Goal: Book appointment/travel/reservation

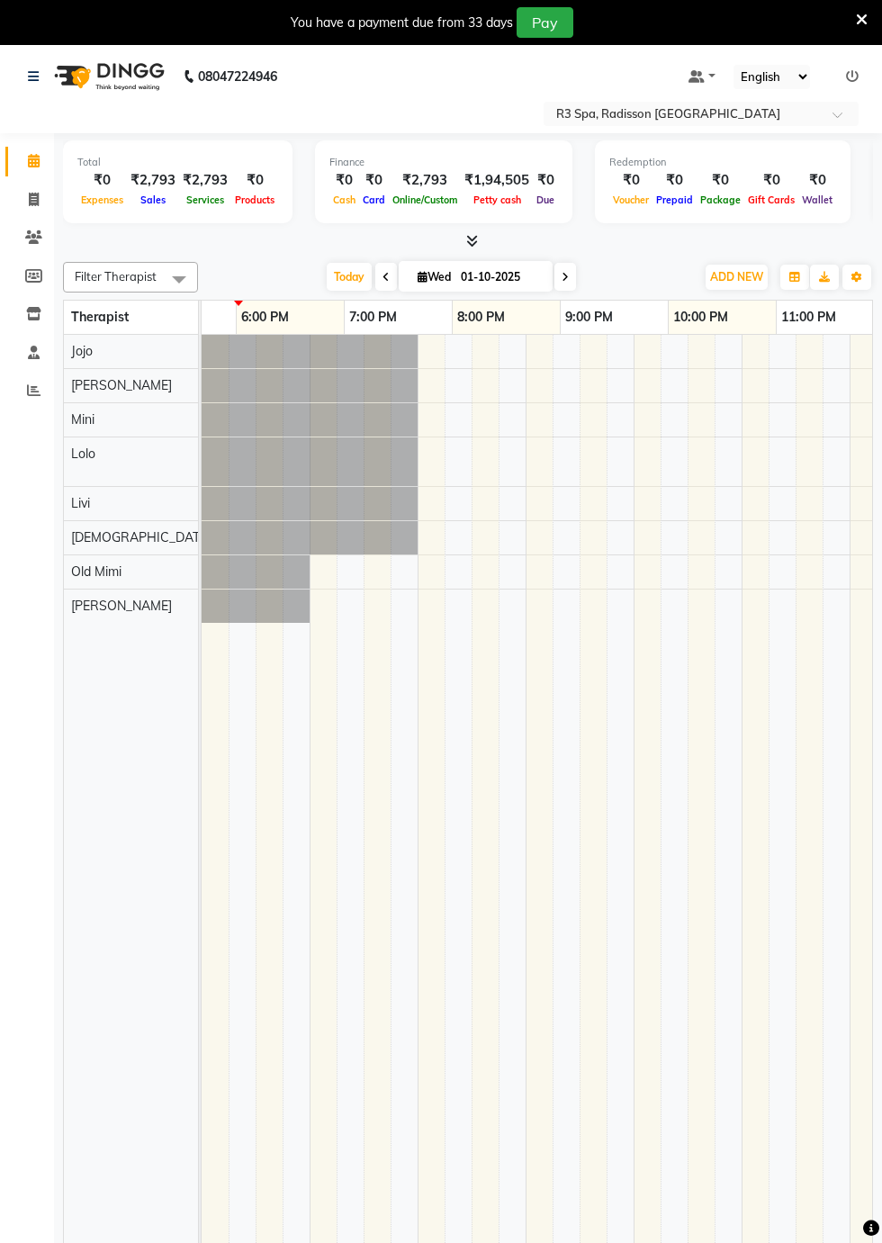
scroll to position [0, 1154]
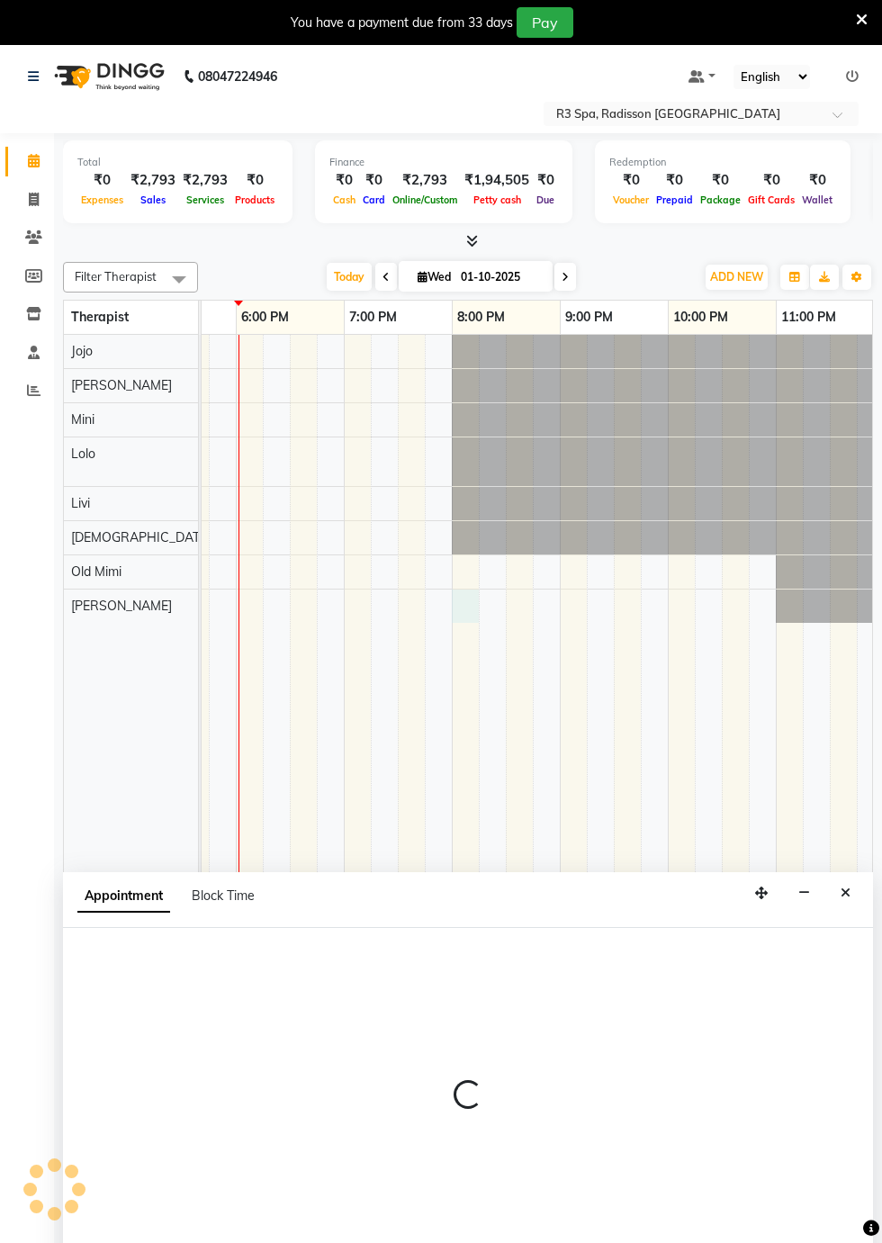
select select "92498"
select select "tentative"
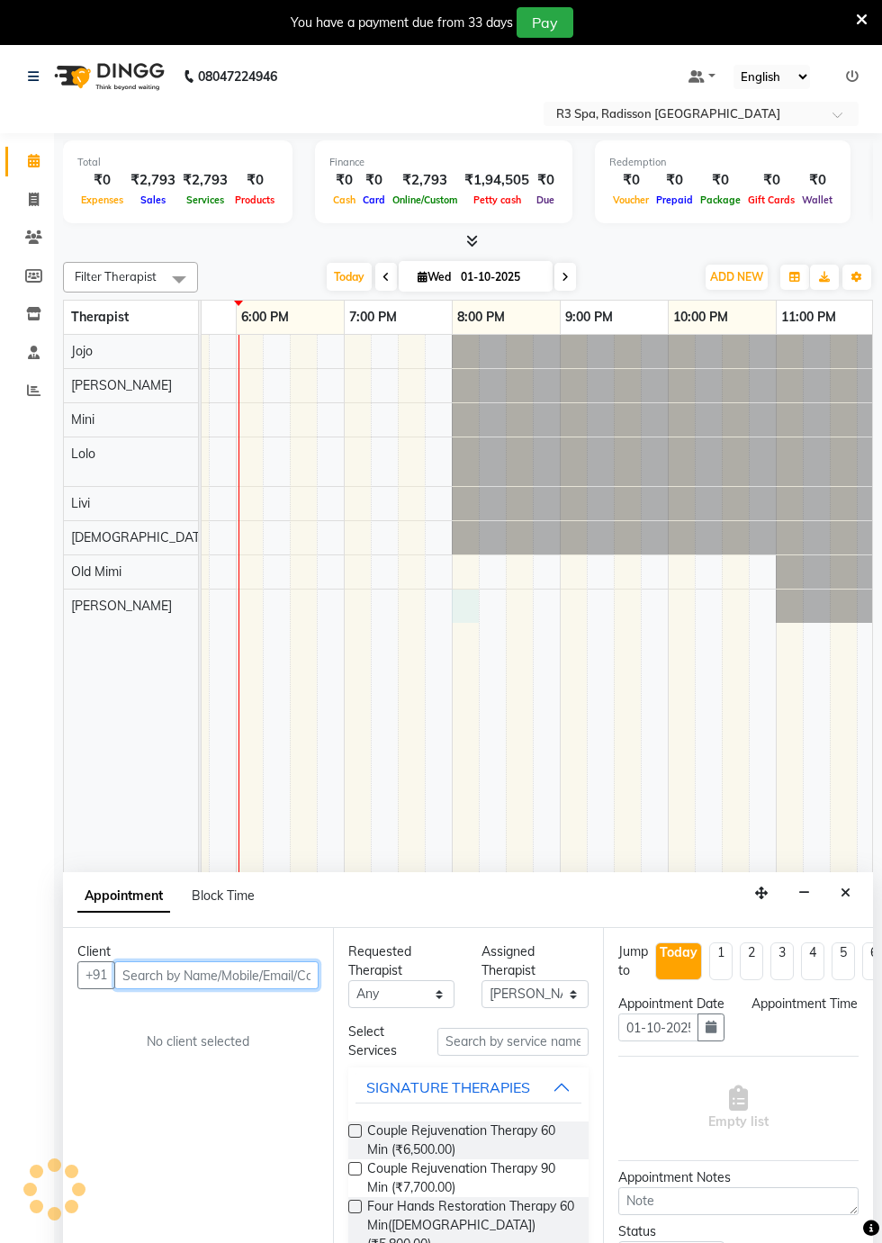
scroll to position [43, 0]
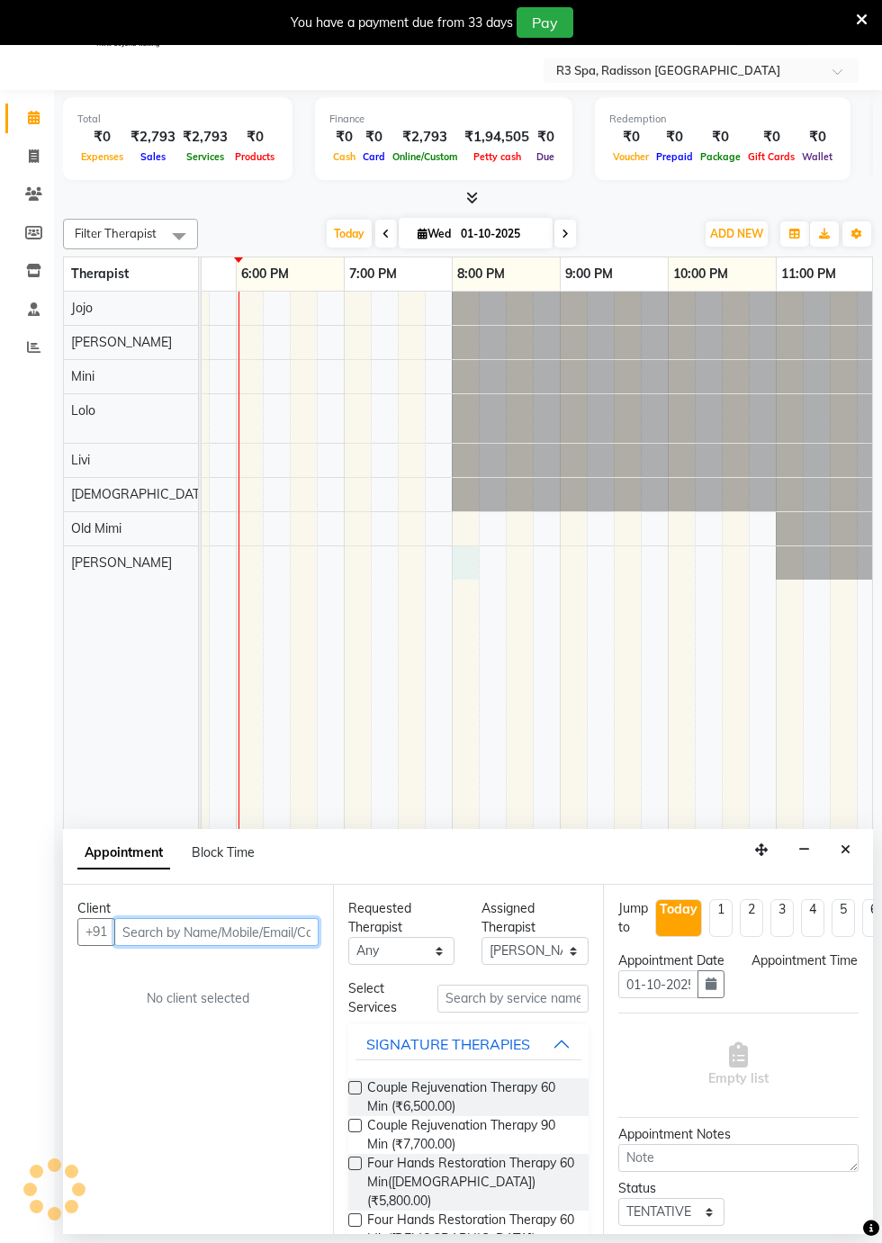
select select "1200"
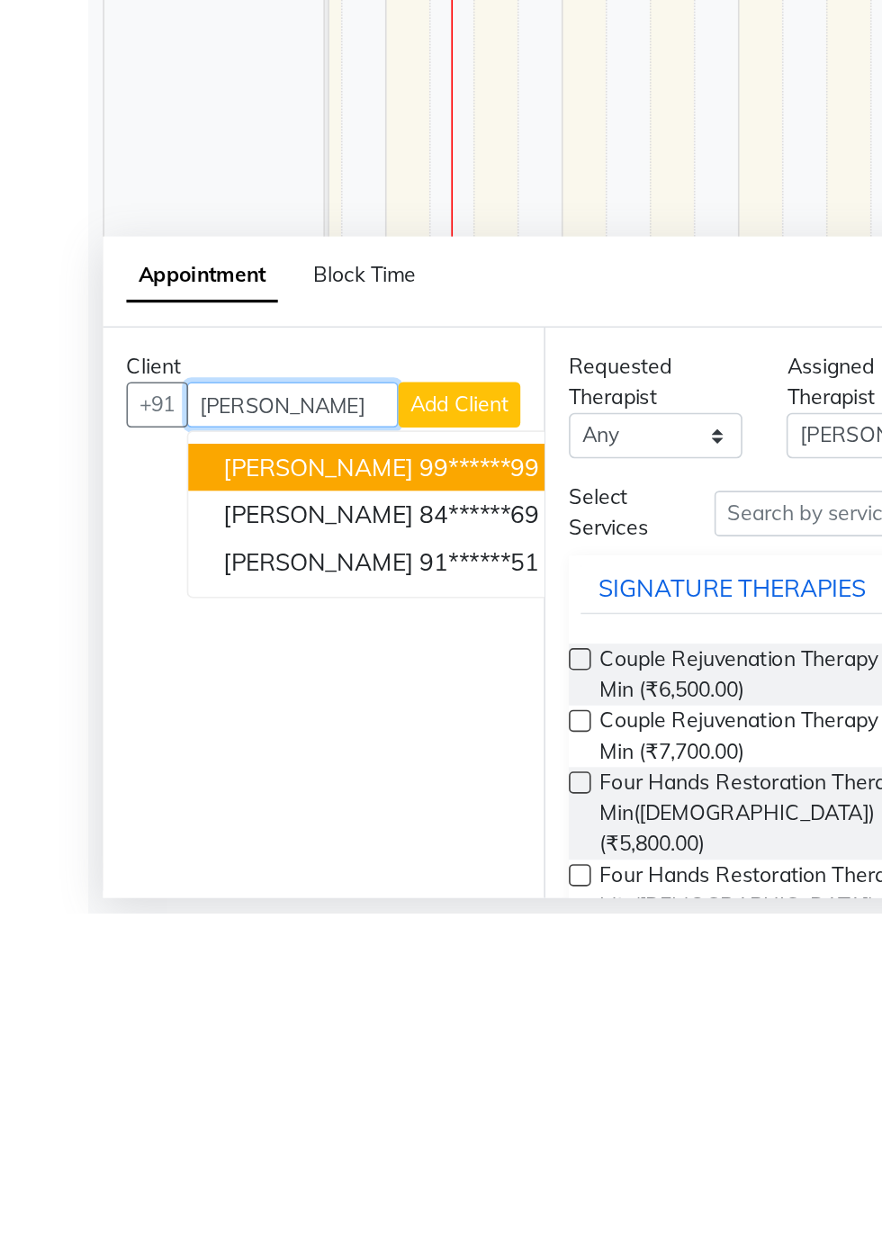
click at [233, 1033] on button "Ravi 91******51" at bounding box center [233, 1027] width 237 height 29
type input "91******51"
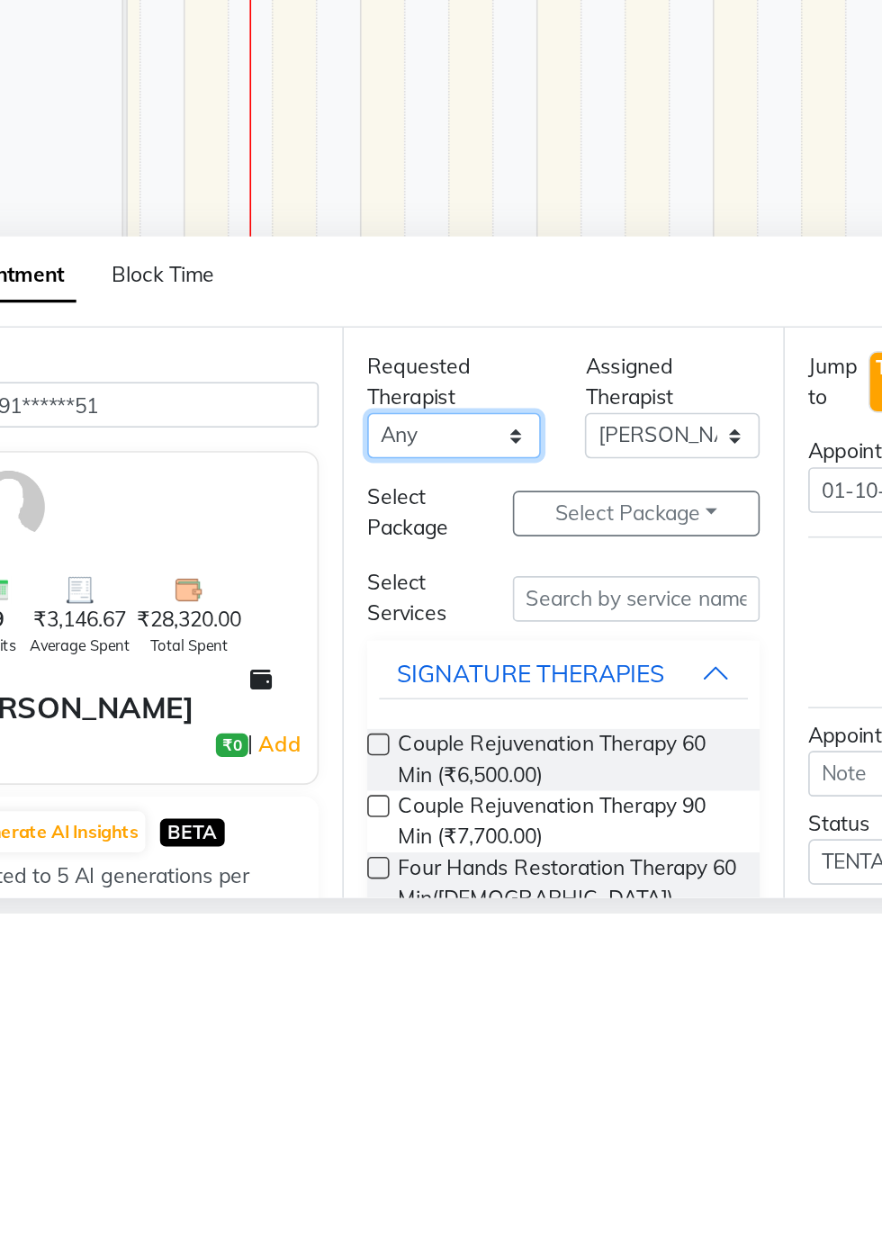
click at [428, 952] on select "Any [PERSON_NAME] [PERSON_NAME] [PERSON_NAME] Messiah Mini Old Mimi" at bounding box center [401, 951] width 106 height 28
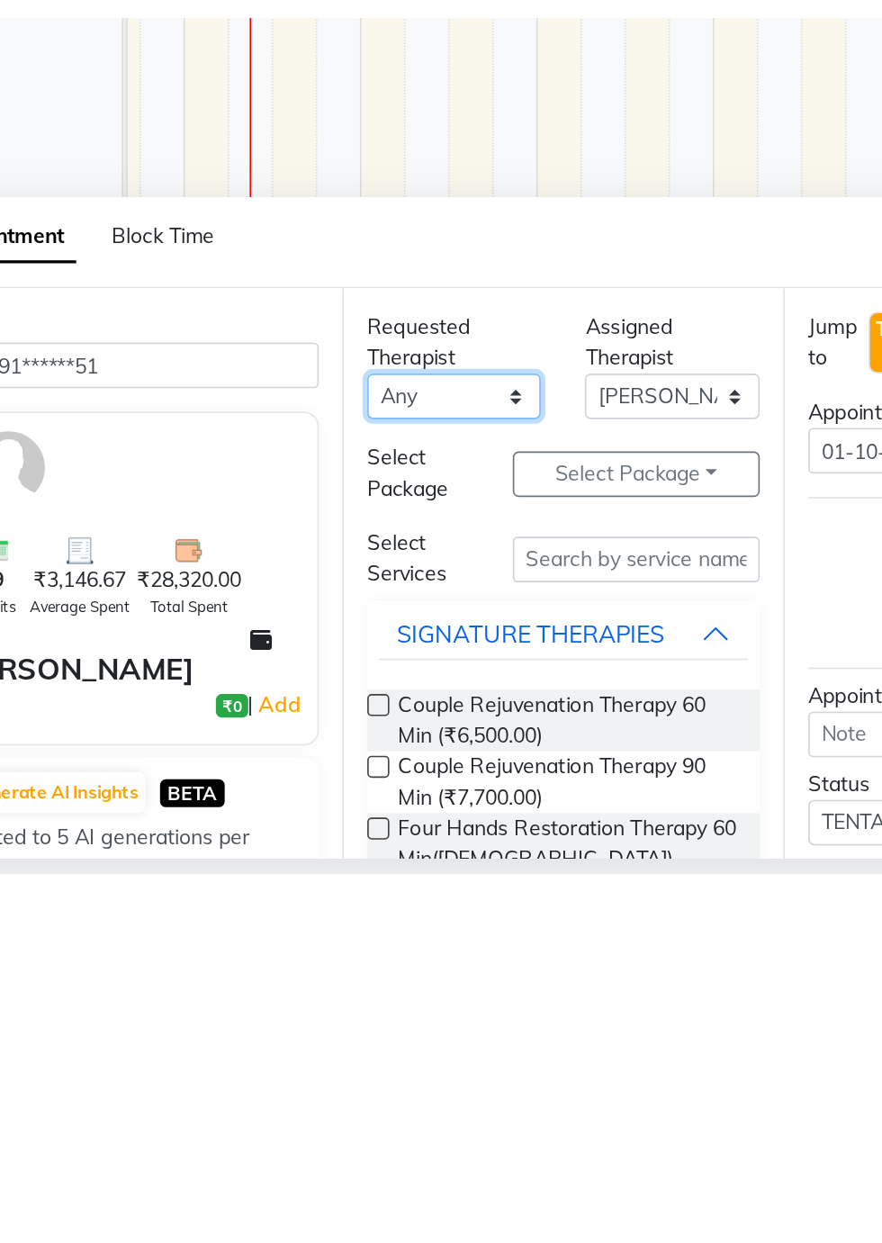
scroll to position [42, 0]
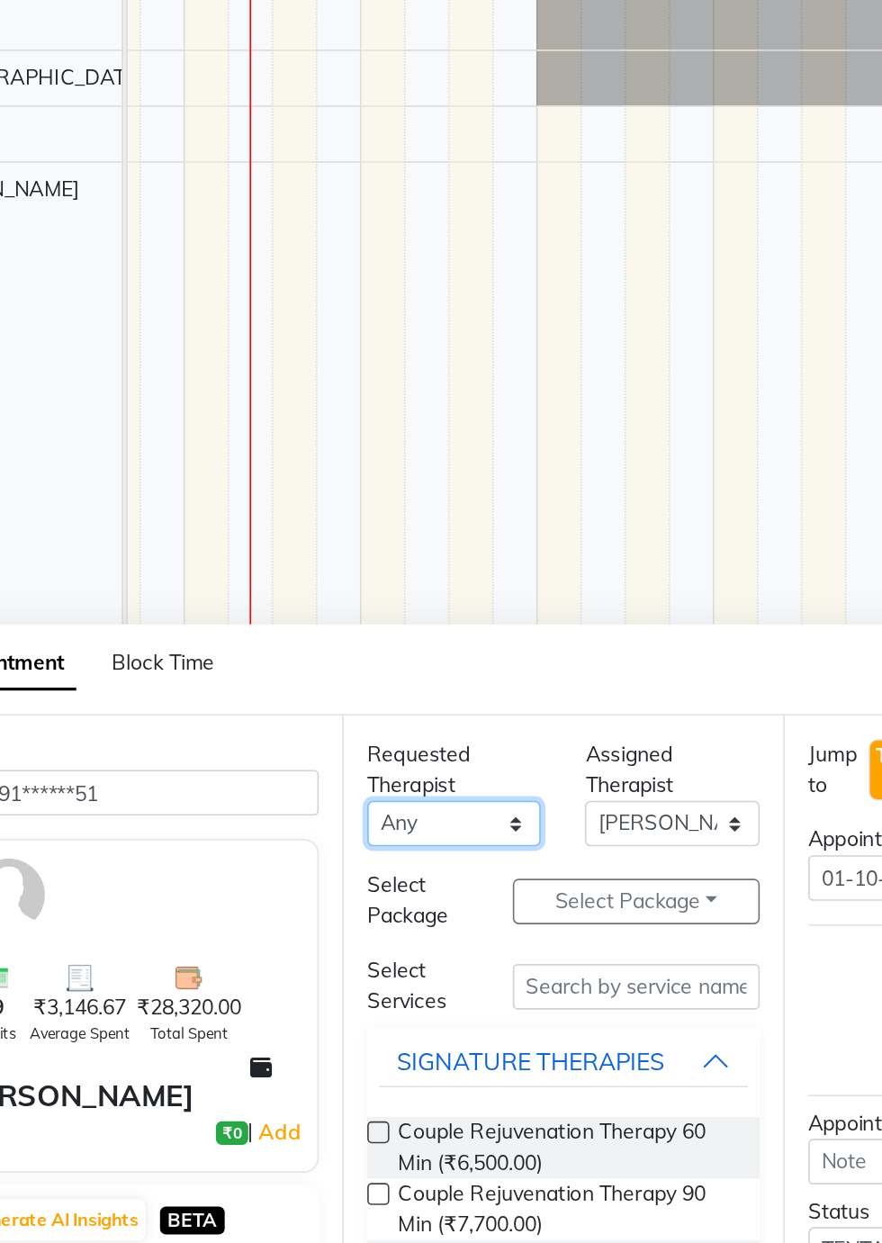
select select "92498"
click at [348, 938] on select "Any [PERSON_NAME] [PERSON_NAME] [PERSON_NAME] Messiah Mini Old Mimi" at bounding box center [401, 952] width 106 height 28
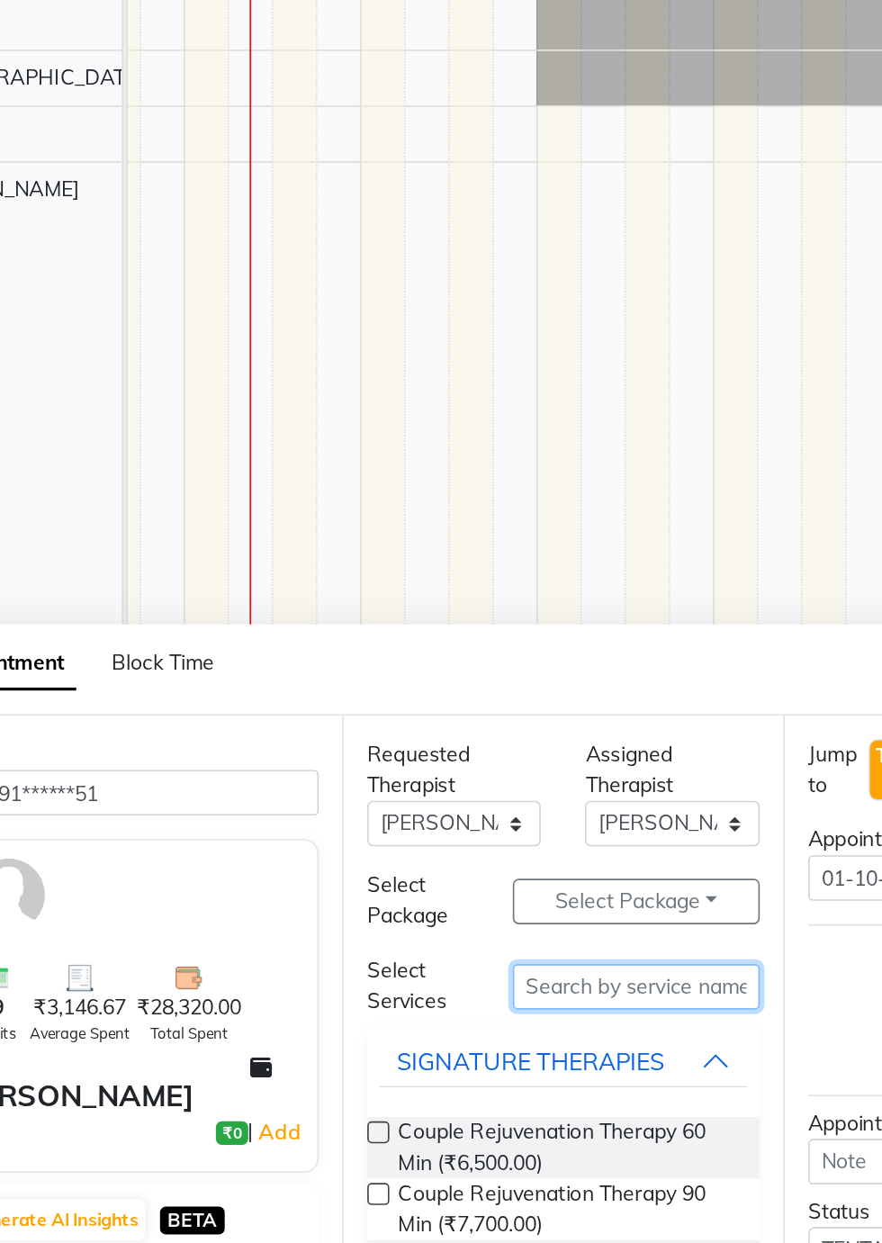
click at [452, 1051] on input "text" at bounding box center [512, 1052] width 151 height 28
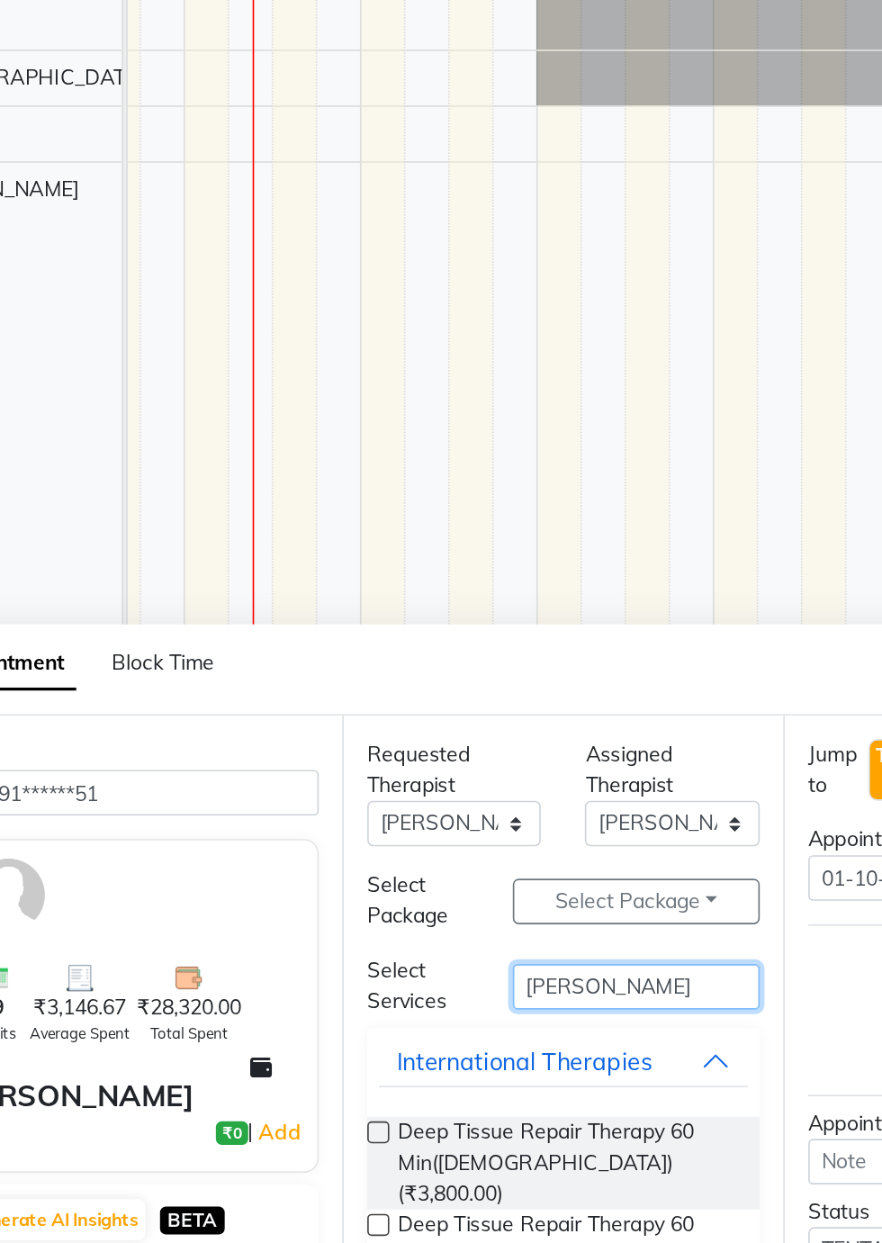
type input "[PERSON_NAME]"
click at [479, 1145] on span "Deep Tissue Repair Therapy 60 Min([DEMOGRAPHIC_DATA]) (₹3,800.00)" at bounding box center [470, 1159] width 207 height 57
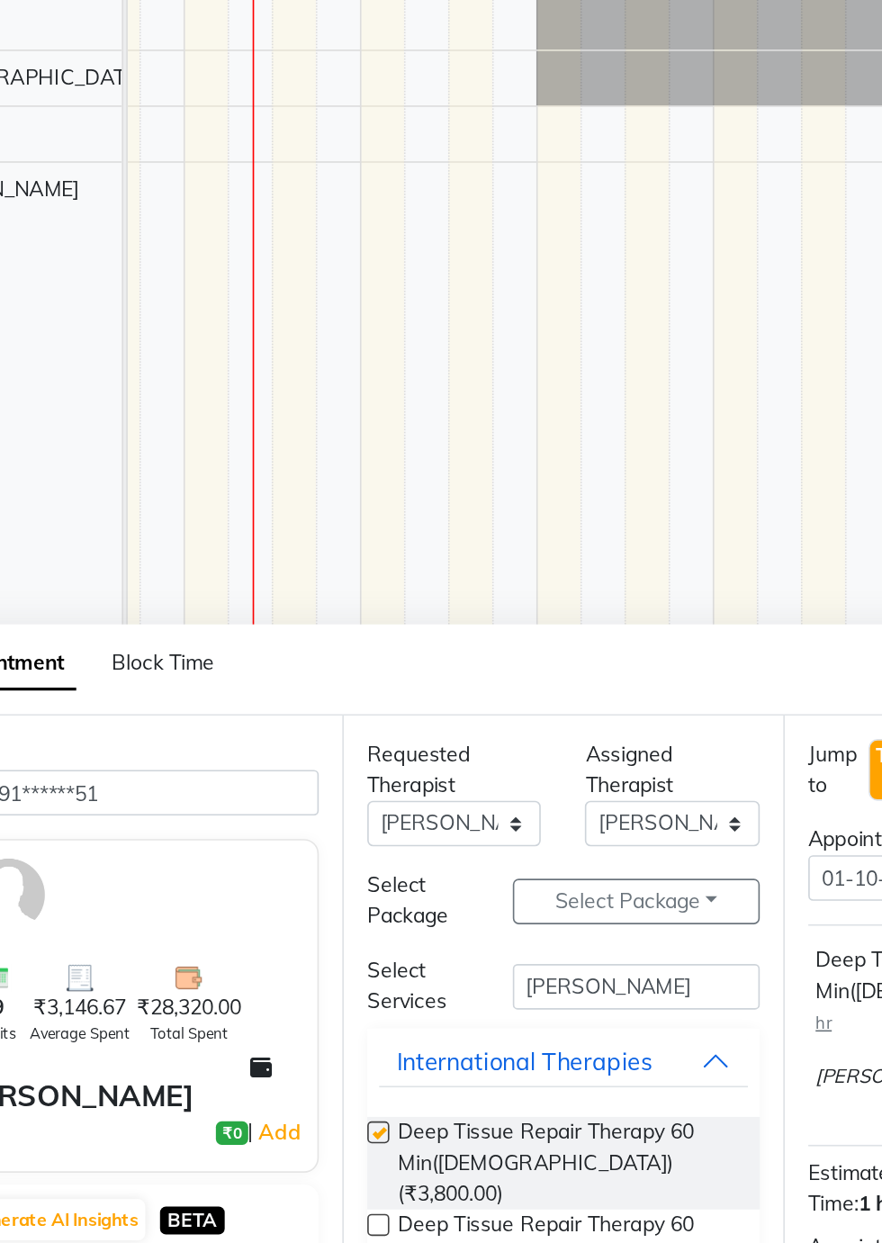
checkbox input "false"
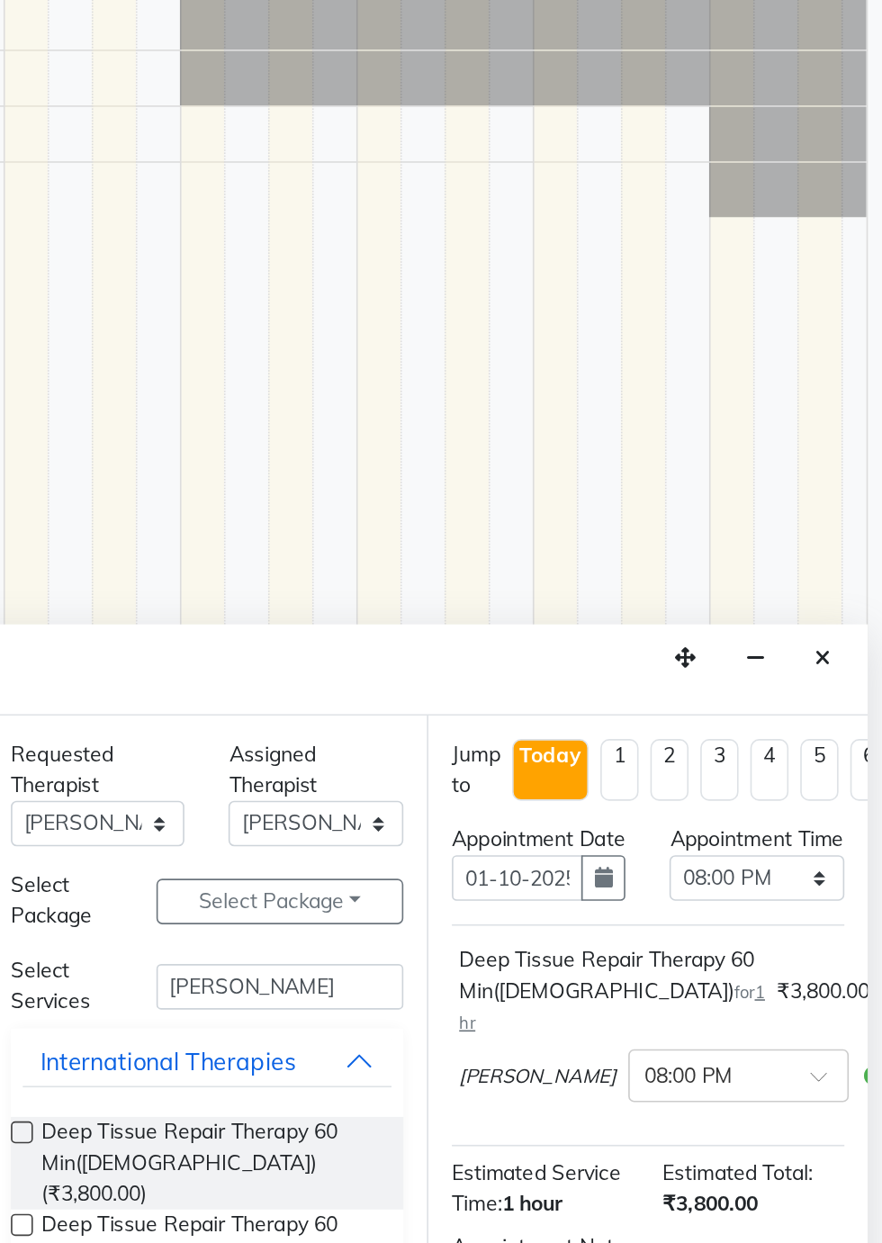
scroll to position [234, 0]
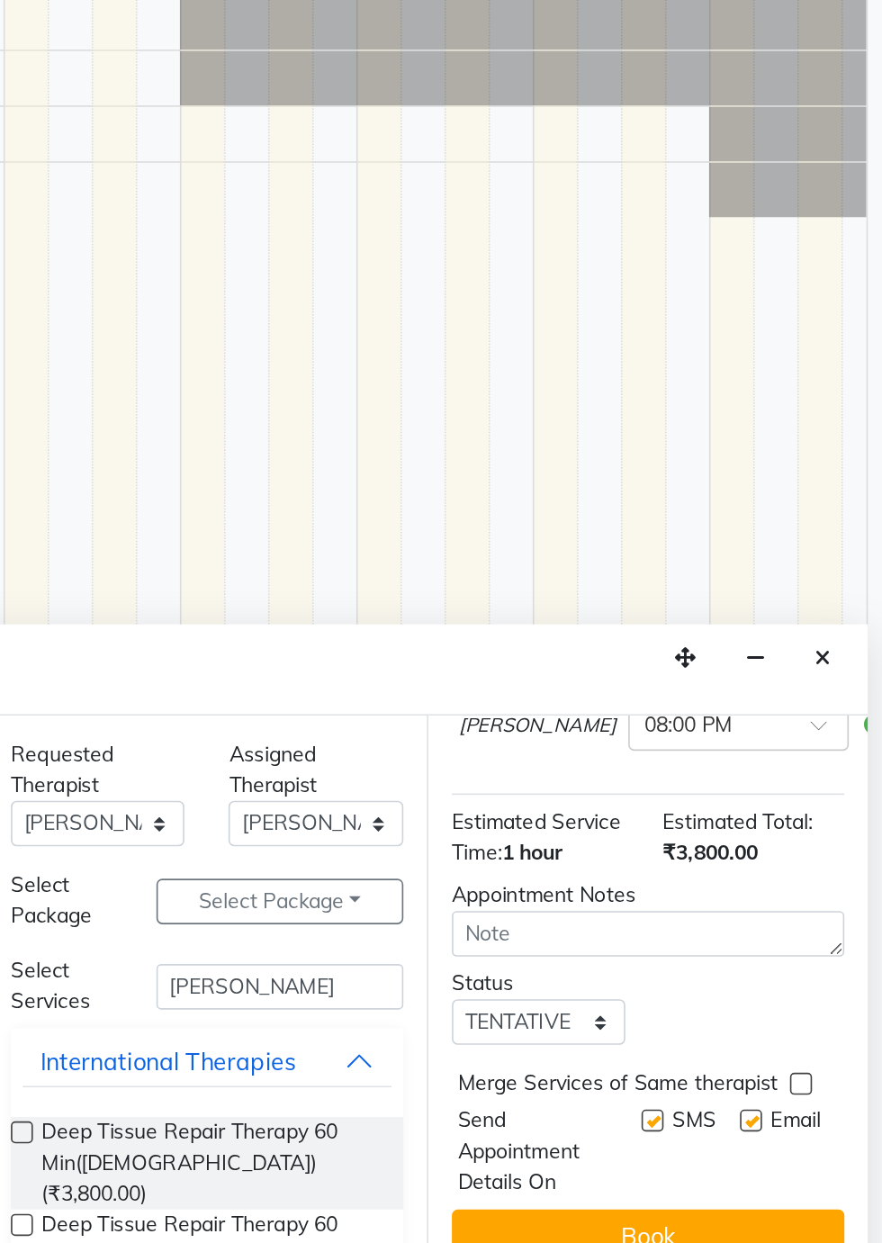
click at [779, 1200] on button "Book" at bounding box center [738, 1204] width 240 height 32
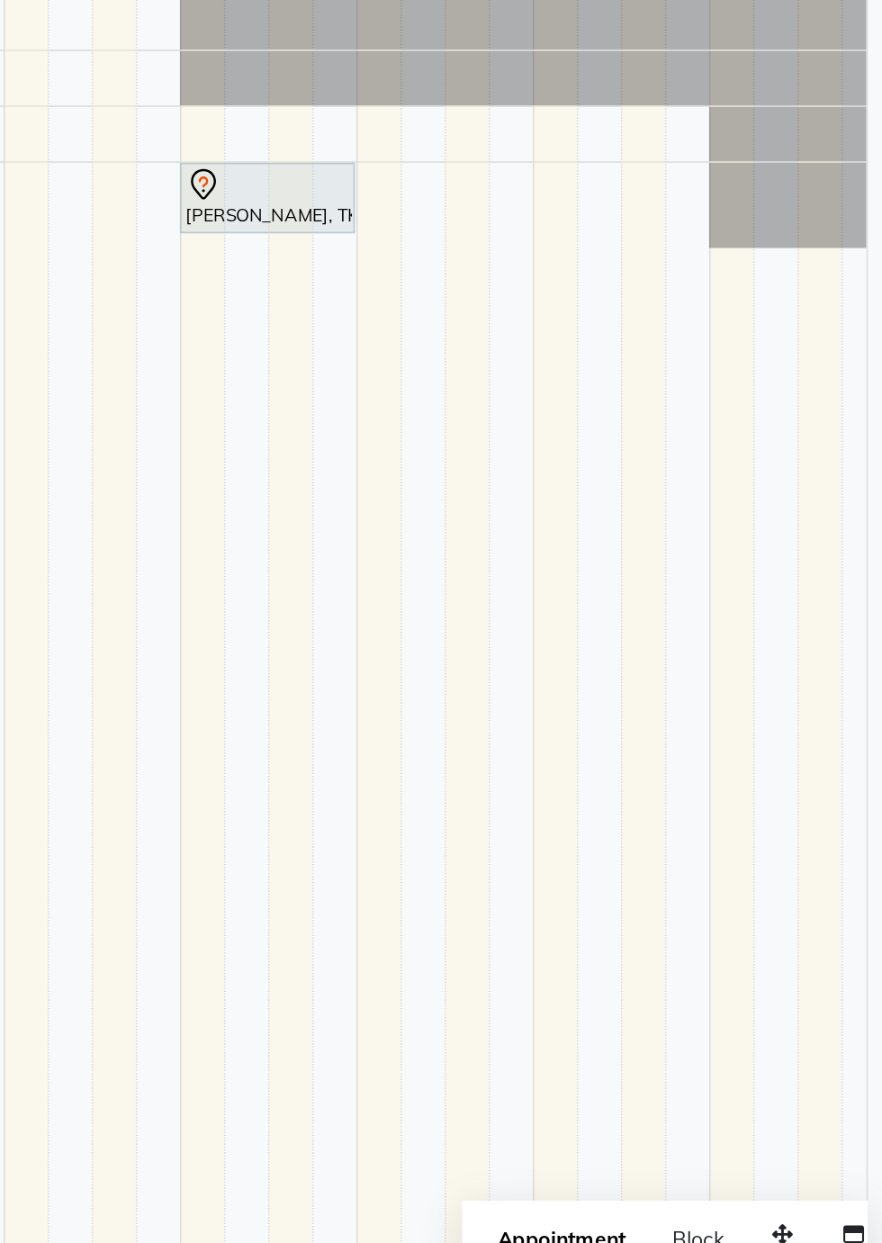
scroll to position [0, 0]
